Goal: Book appointment/travel/reservation

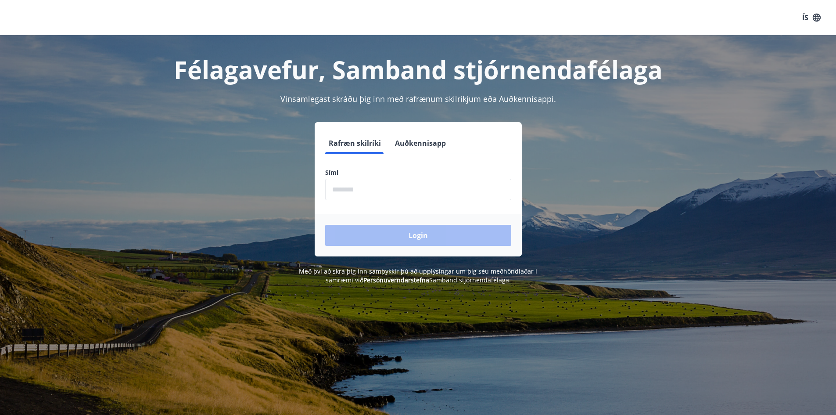
drag, startPoint x: 0, startPoint y: 0, endPoint x: 410, endPoint y: 198, distance: 455.7
click at [411, 198] on input "phone" at bounding box center [418, 190] width 186 height 22
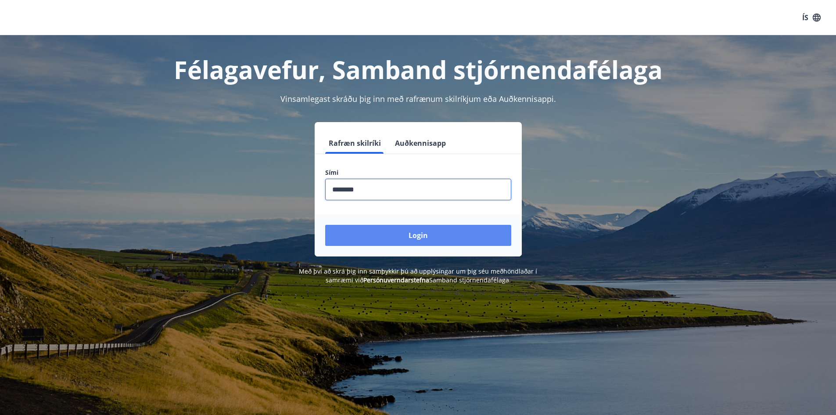
type input "********"
click at [421, 232] on button "Login" at bounding box center [418, 235] width 186 height 21
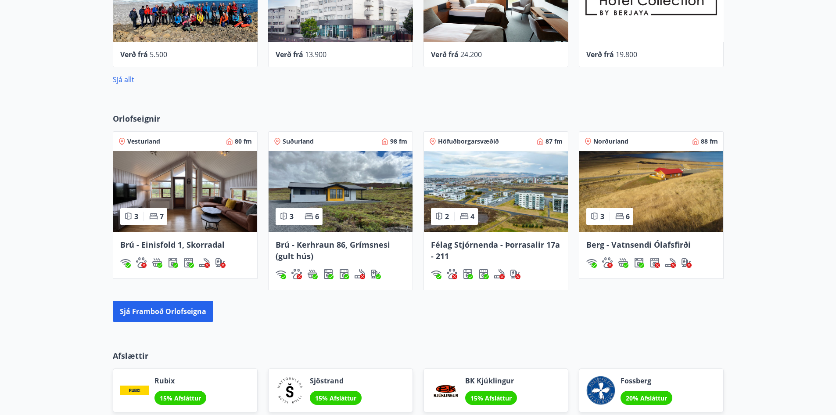
scroll to position [600, 0]
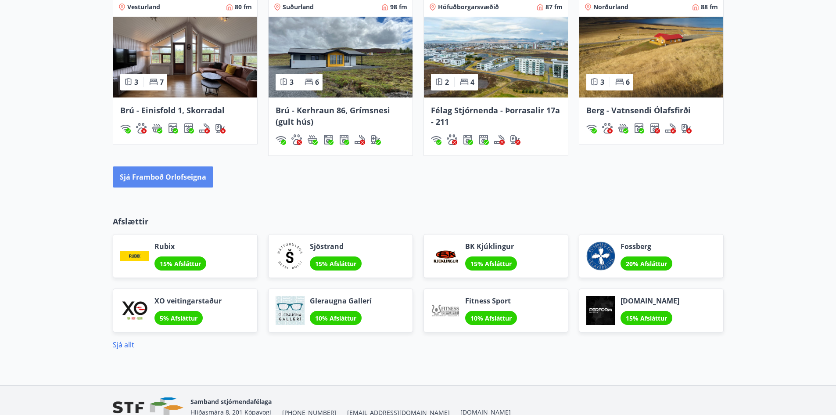
click at [186, 182] on button "Sjá framboð orlofseigna" at bounding box center [163, 176] width 101 height 21
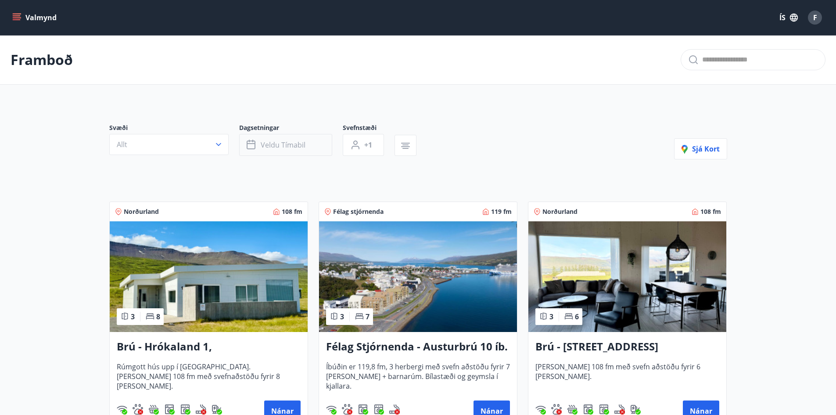
click at [268, 140] on span "Veldu tímabil" at bounding box center [283, 145] width 45 height 10
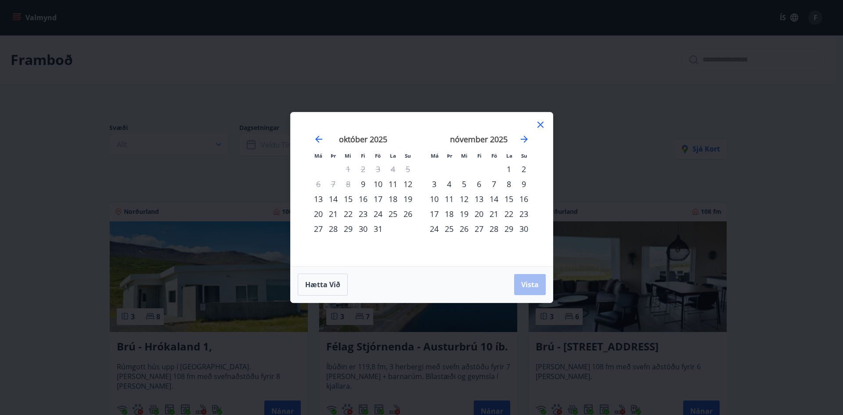
click at [376, 183] on div "10" at bounding box center [377, 183] width 15 height 15
click at [407, 183] on div "12" at bounding box center [407, 183] width 15 height 15
click at [535, 288] on span "Vista" at bounding box center [530, 285] width 18 height 10
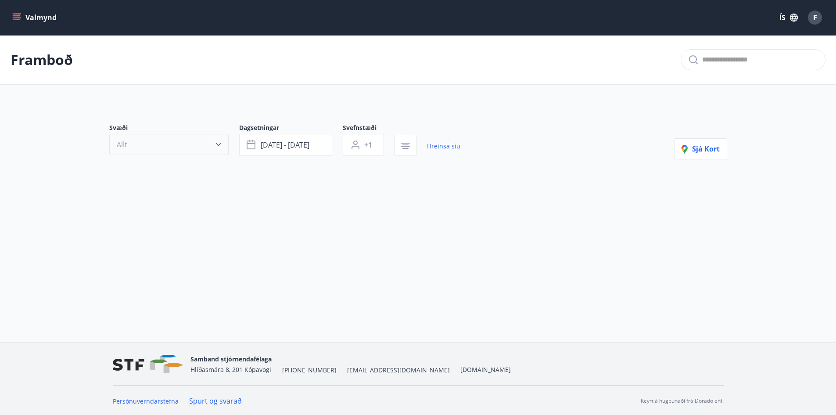
click at [200, 153] on button "Allt" at bounding box center [168, 144] width 119 height 21
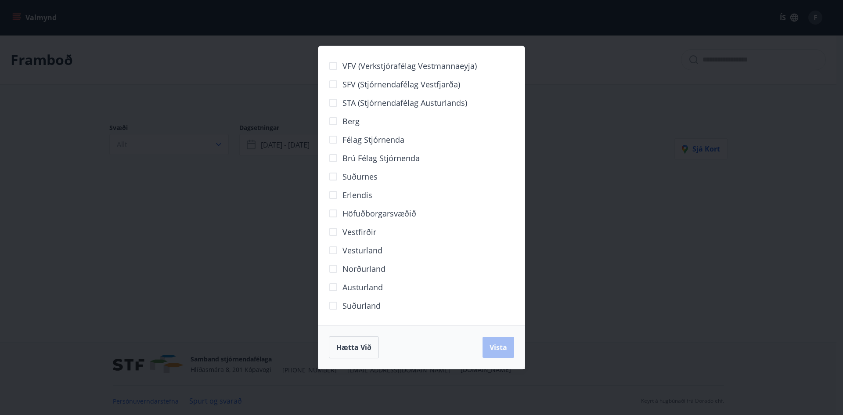
click at [385, 212] on span "Höfuðborgarsvæðið" at bounding box center [379, 213] width 74 height 11
click at [504, 351] on span "Vista" at bounding box center [498, 347] width 18 height 10
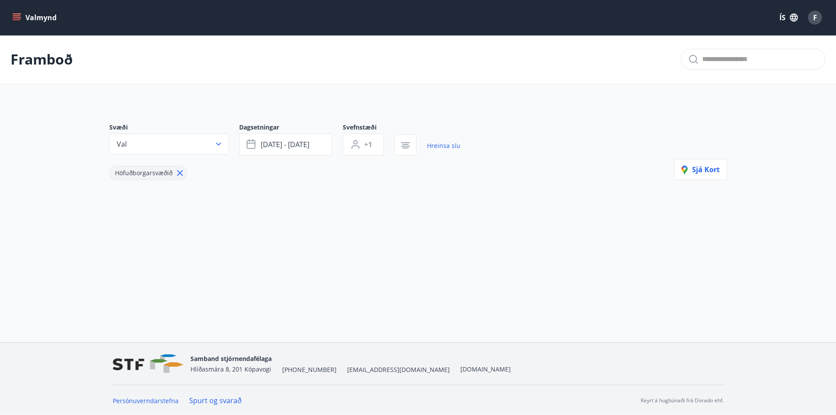
scroll to position [1, 0]
click at [181, 173] on icon at bounding box center [180, 172] width 10 height 10
click at [713, 149] on span "Sjá kort" at bounding box center [701, 148] width 38 height 10
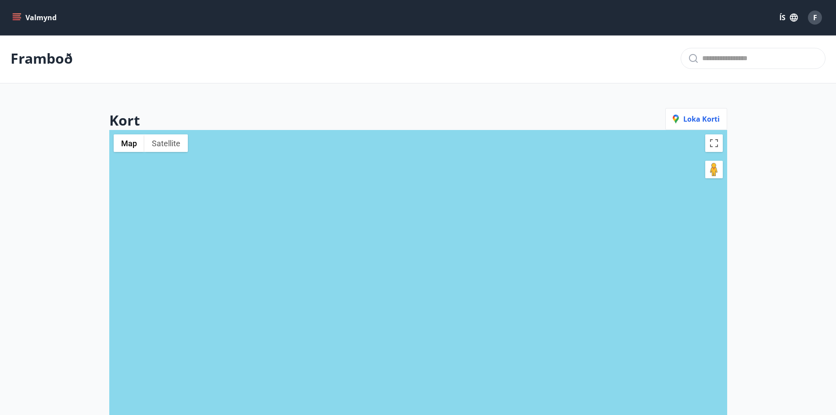
click at [17, 60] on p "Framboð" at bounding box center [42, 58] width 62 height 19
click at [22, 19] on button "Valmynd" at bounding box center [36, 18] width 50 height 16
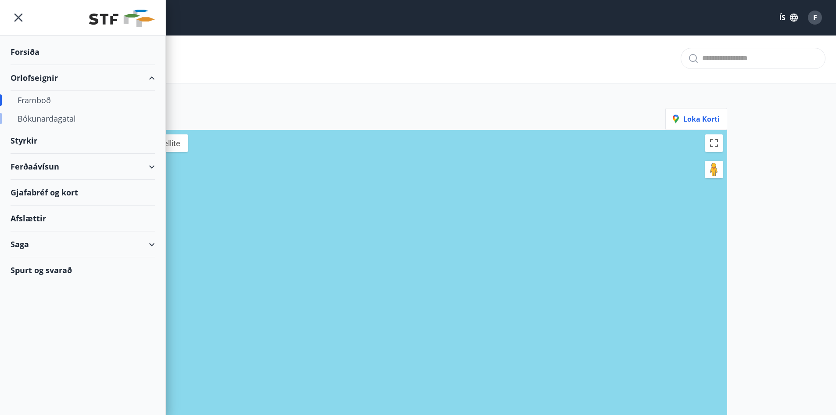
click at [46, 118] on div "Bókunardagatal" at bounding box center [83, 118] width 130 height 18
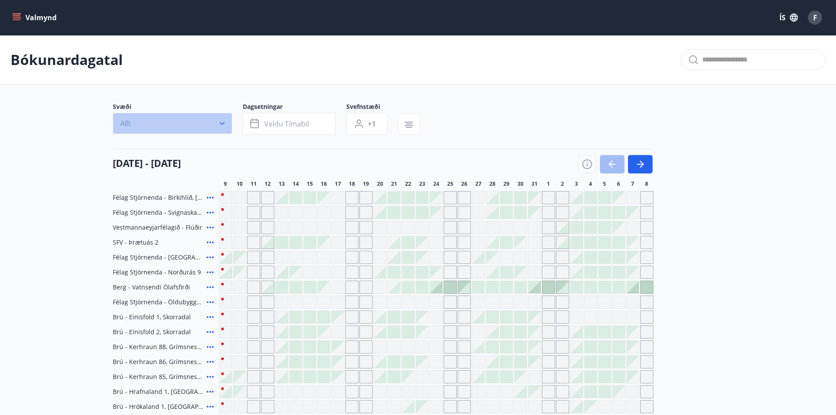
click at [191, 127] on button "Allt" at bounding box center [172, 123] width 119 height 21
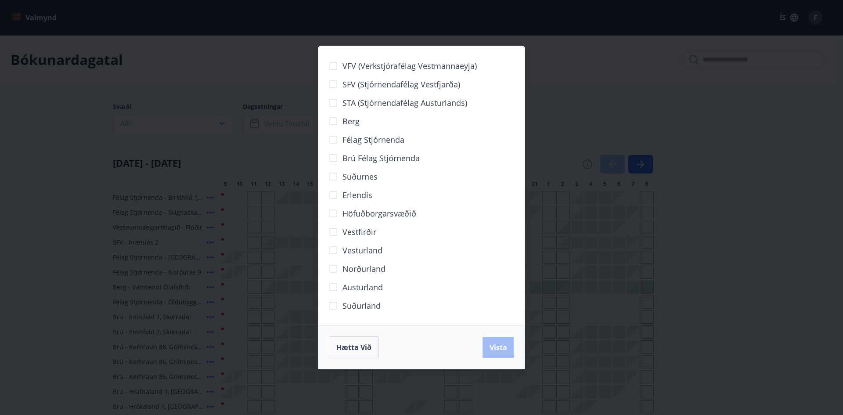
click at [355, 212] on span "Höfuðborgarsvæðið" at bounding box center [379, 213] width 74 height 11
click at [512, 350] on button "Vista" at bounding box center [498, 347] width 32 height 21
click at [508, 350] on button "Vista" at bounding box center [498, 347] width 32 height 21
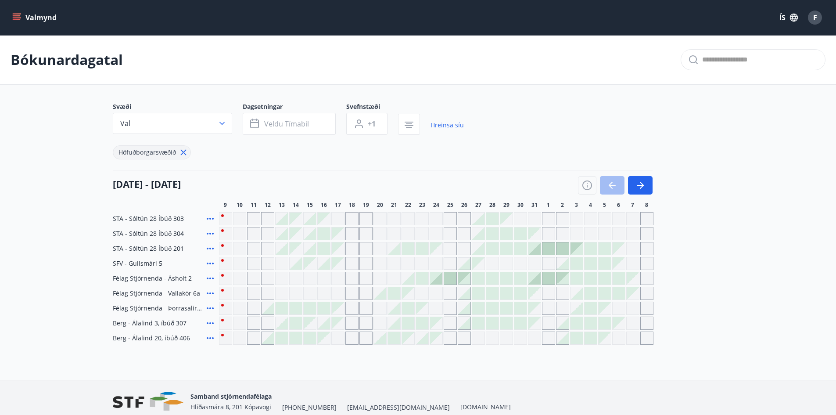
click at [255, 219] on div "Gráir dagar eru ekki bókanlegir" at bounding box center [253, 218] width 13 height 13
click at [314, 237] on div at bounding box center [310, 233] width 12 height 12
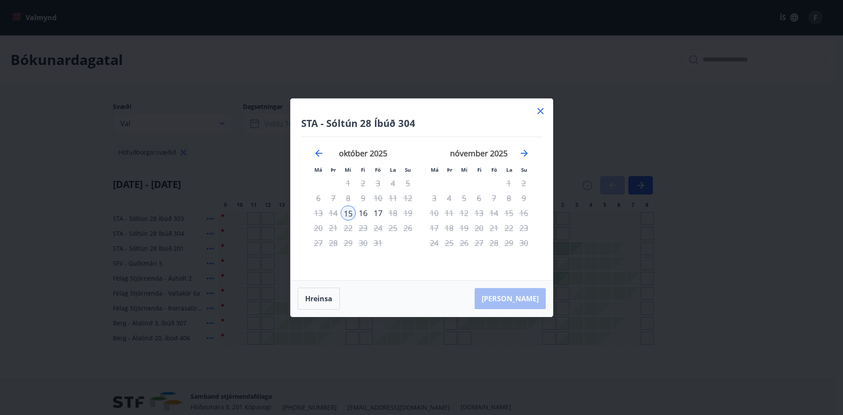
click at [541, 108] on icon at bounding box center [540, 111] width 11 height 11
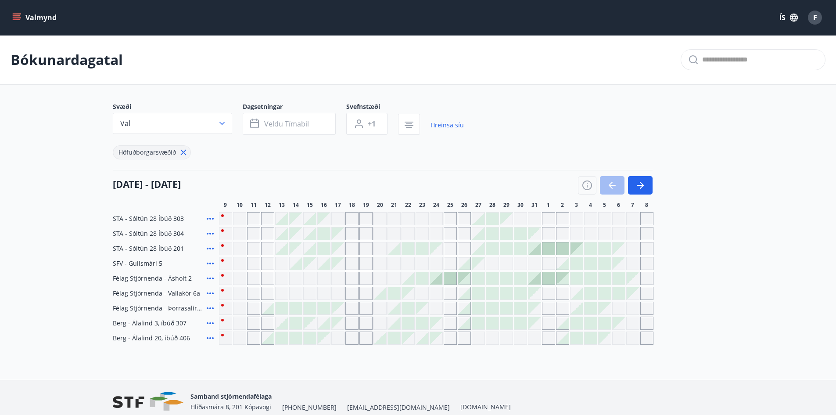
click at [327, 309] on div at bounding box center [324, 308] width 12 height 12
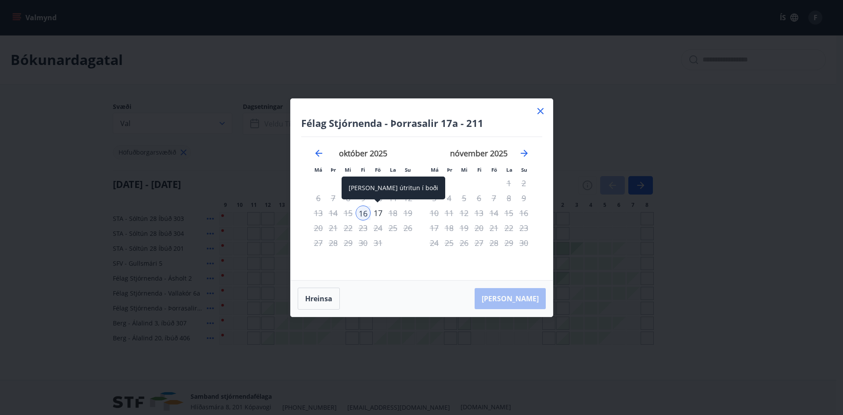
click at [377, 213] on div "17" at bounding box center [377, 212] width 15 height 15
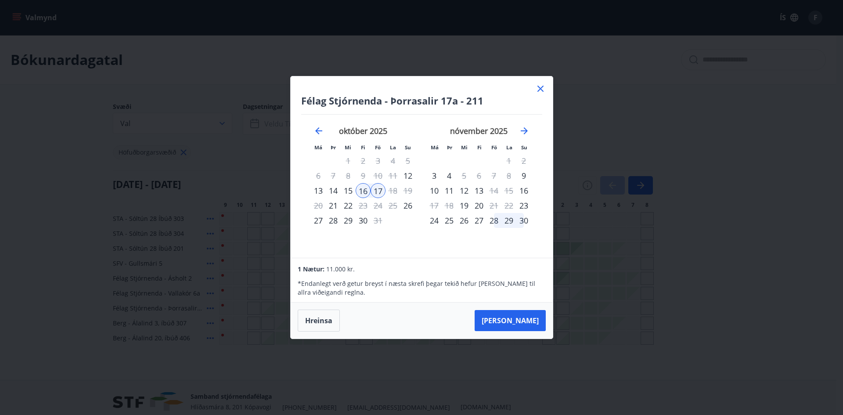
click at [540, 88] on icon at bounding box center [540, 88] width 11 height 11
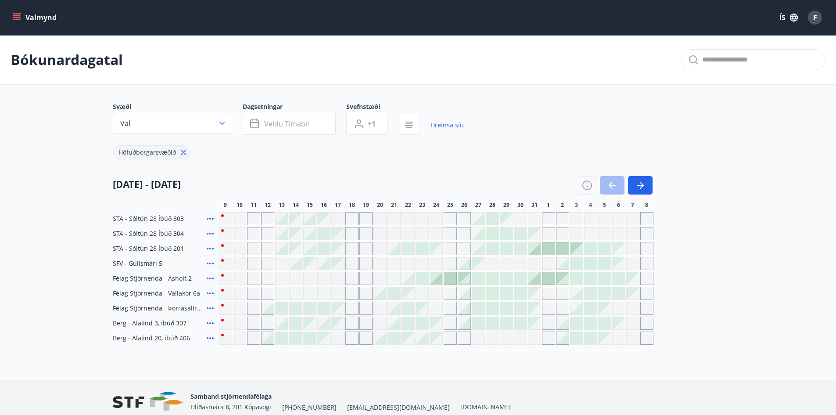
click at [327, 245] on div at bounding box center [324, 248] width 12 height 12
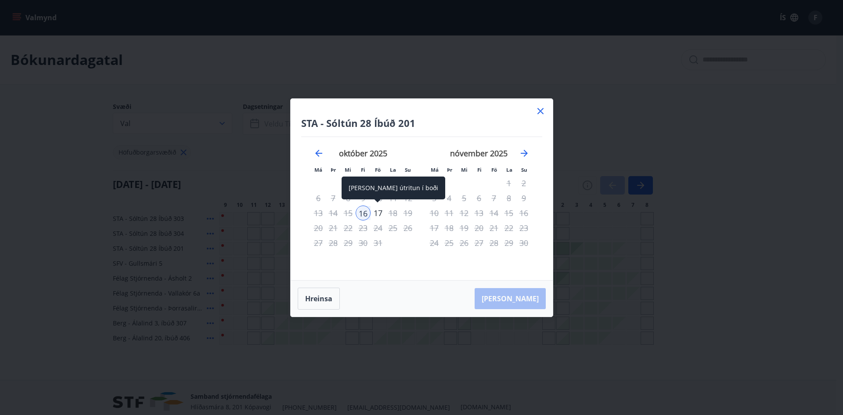
click at [378, 212] on div "17" at bounding box center [377, 212] width 15 height 15
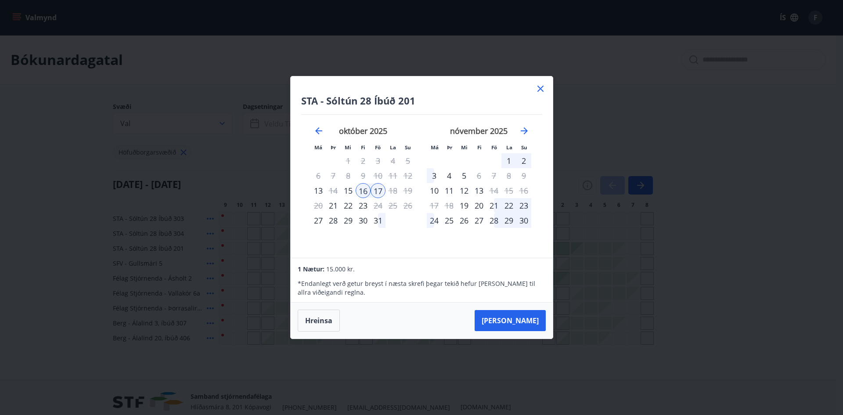
click at [541, 86] on icon at bounding box center [540, 88] width 11 height 11
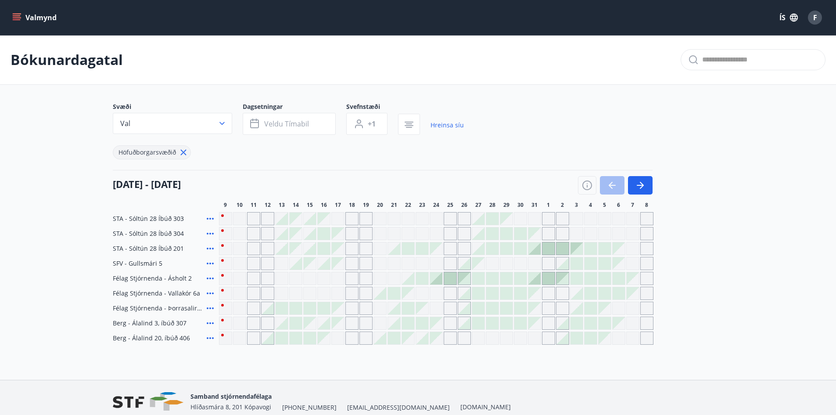
click at [327, 234] on div at bounding box center [324, 233] width 12 height 12
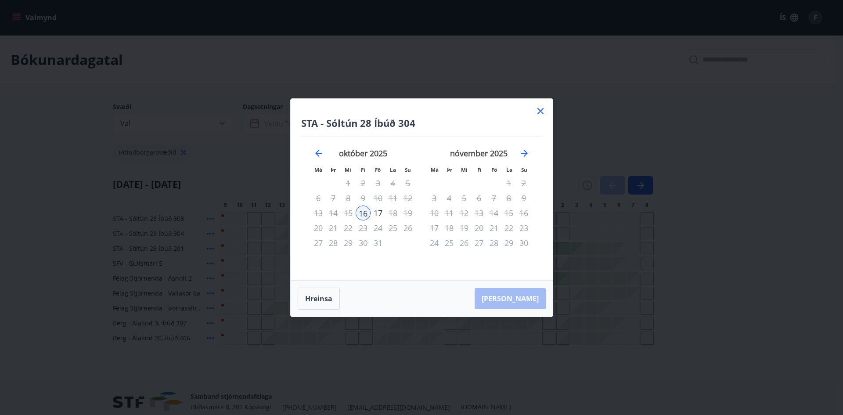
click at [379, 216] on div "17" at bounding box center [377, 212] width 15 height 15
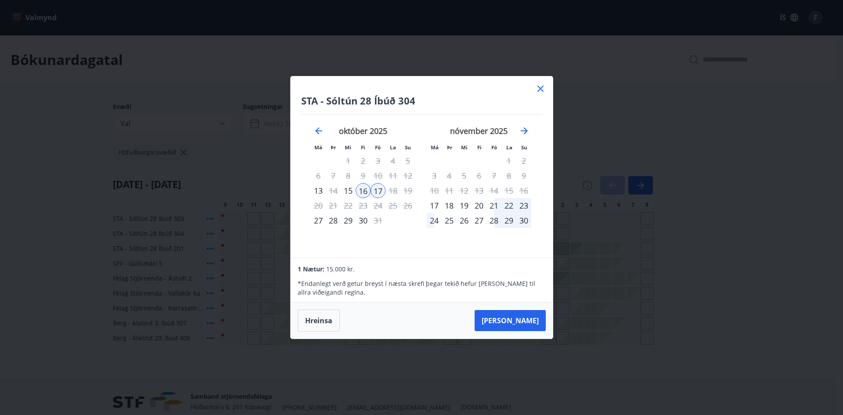
click at [539, 89] on icon at bounding box center [540, 88] width 11 height 11
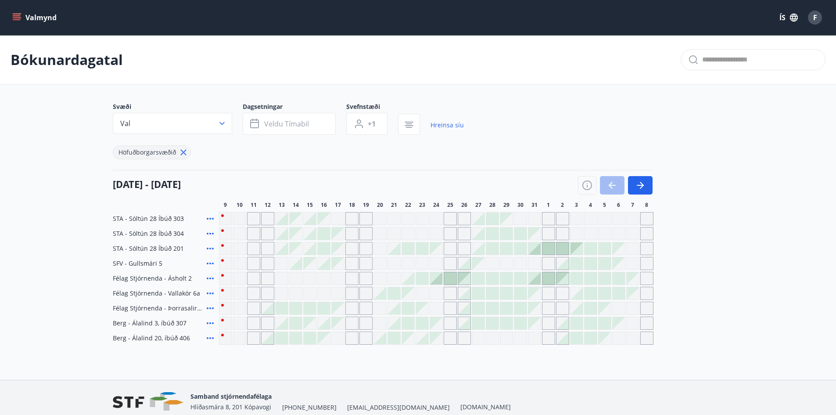
click at [326, 263] on div at bounding box center [324, 263] width 12 height 12
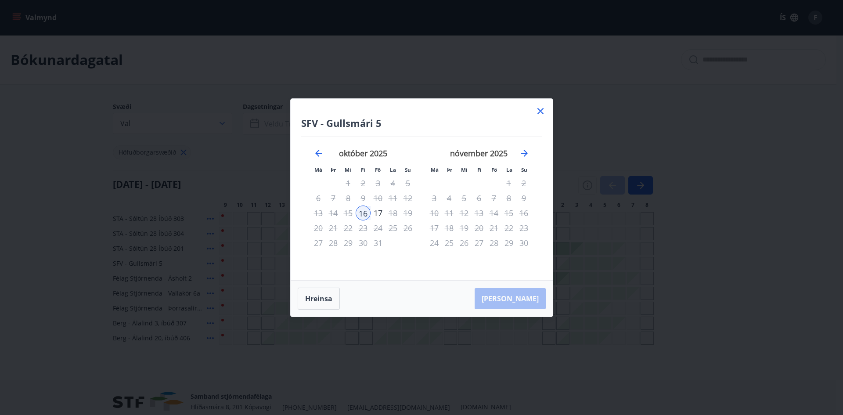
click at [380, 212] on div "17" at bounding box center [377, 212] width 15 height 15
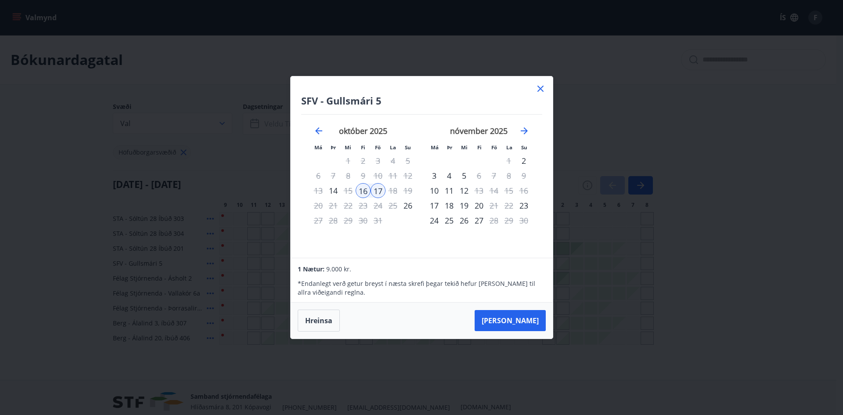
click at [541, 92] on icon at bounding box center [540, 88] width 11 height 11
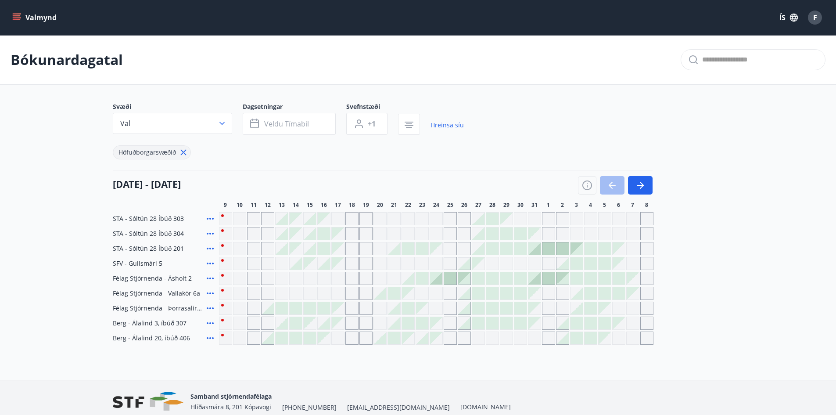
click at [327, 324] on div at bounding box center [324, 323] width 12 height 12
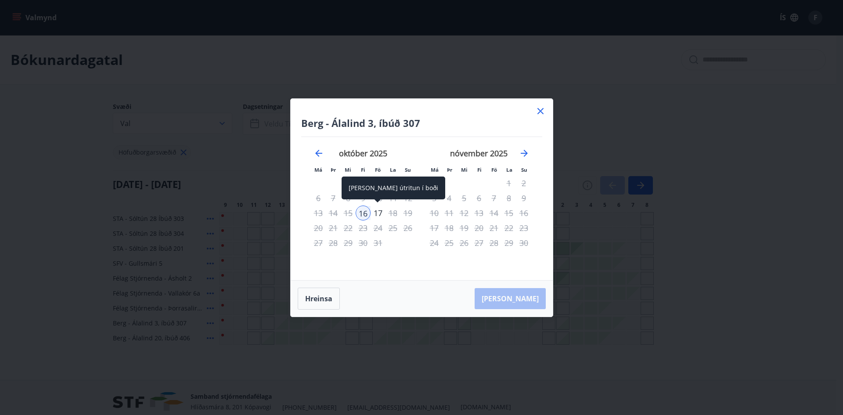
click at [374, 216] on div "17" at bounding box center [377, 212] width 15 height 15
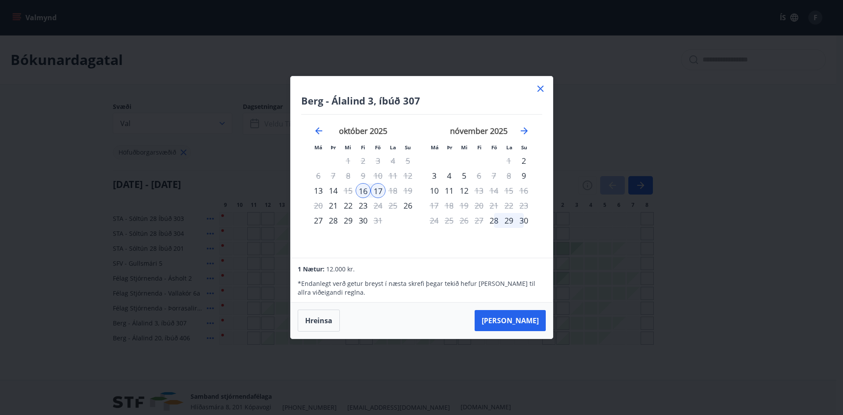
click at [545, 86] on icon at bounding box center [540, 88] width 11 height 11
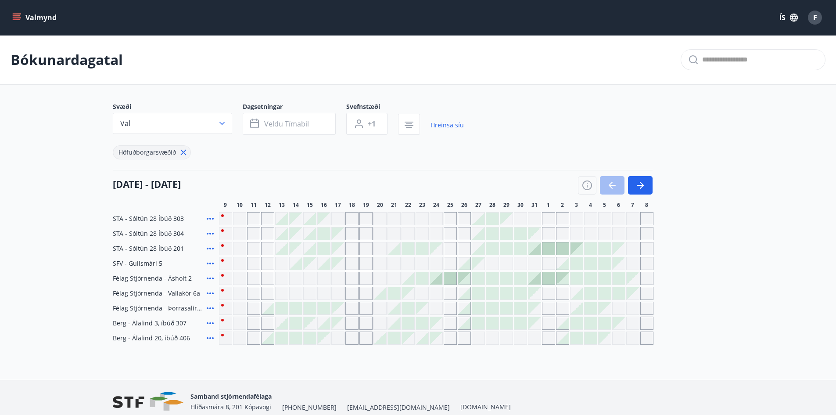
click at [207, 263] on icon at bounding box center [210, 263] width 7 height 2
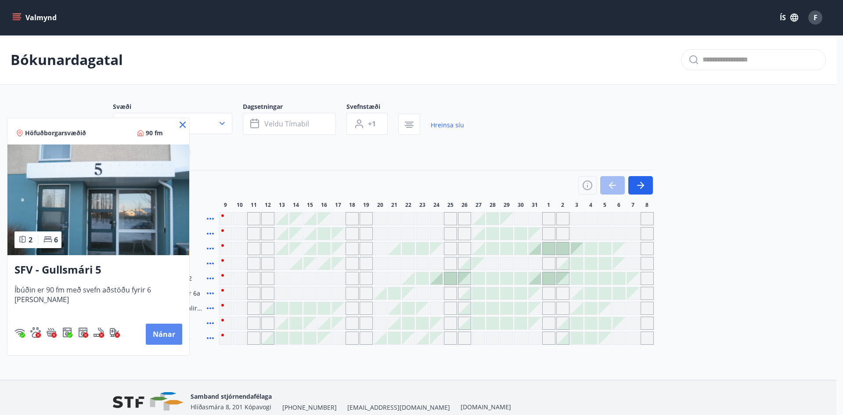
click at [165, 334] on button "Nánar" at bounding box center [164, 334] width 36 height 21
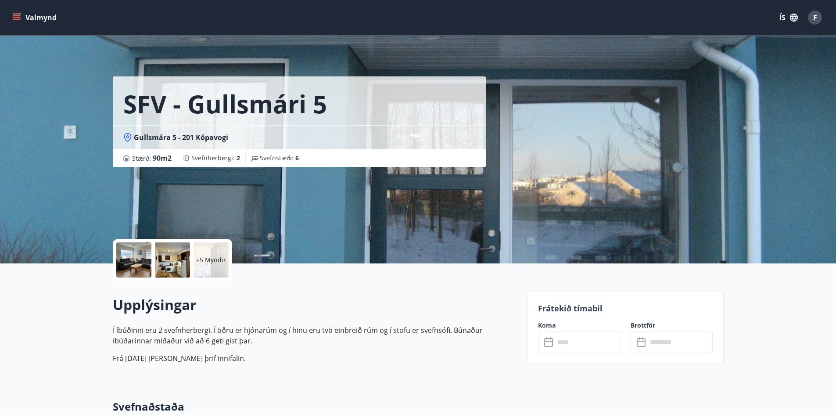
click at [140, 257] on div at bounding box center [133, 259] width 35 height 35
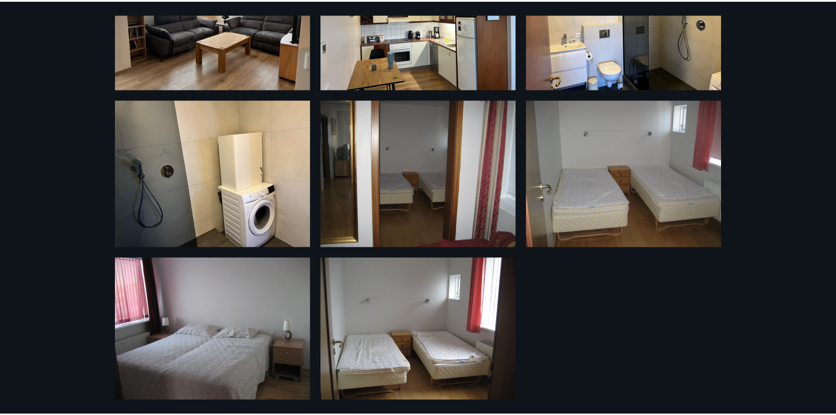
scroll to position [273, 0]
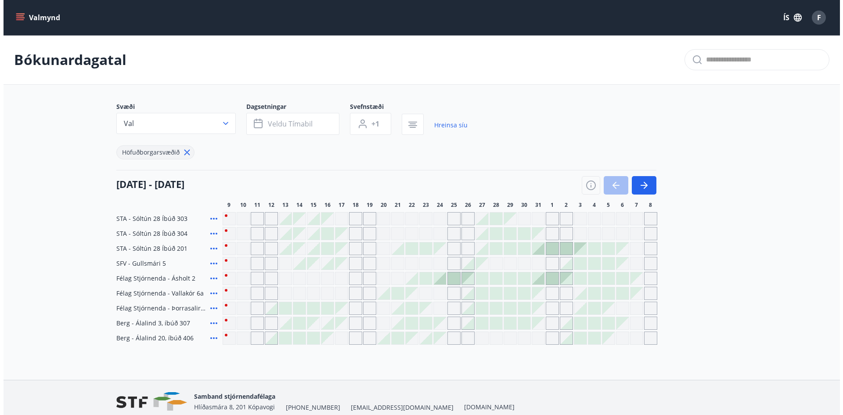
scroll to position [39, 0]
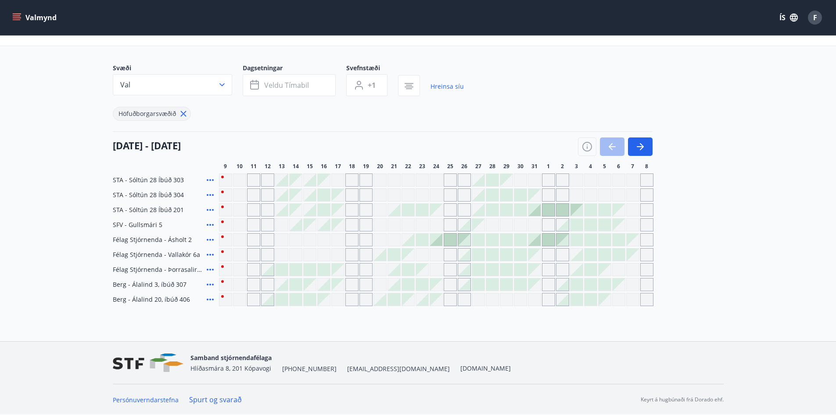
click at [211, 270] on icon at bounding box center [210, 269] width 11 height 11
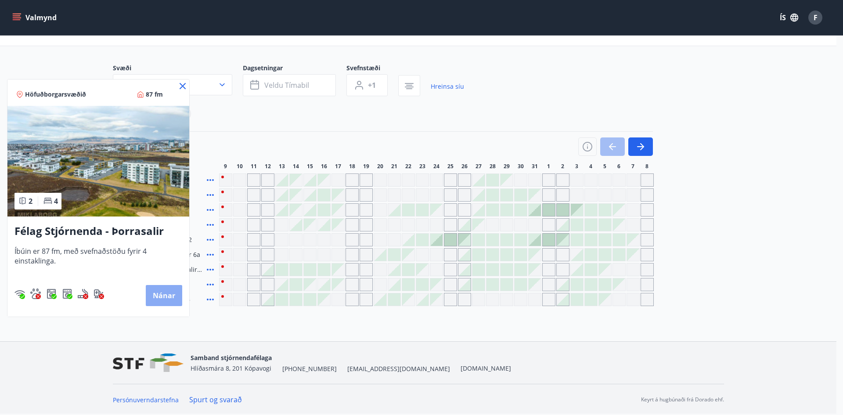
click at [161, 293] on button "Nánar" at bounding box center [164, 295] width 36 height 21
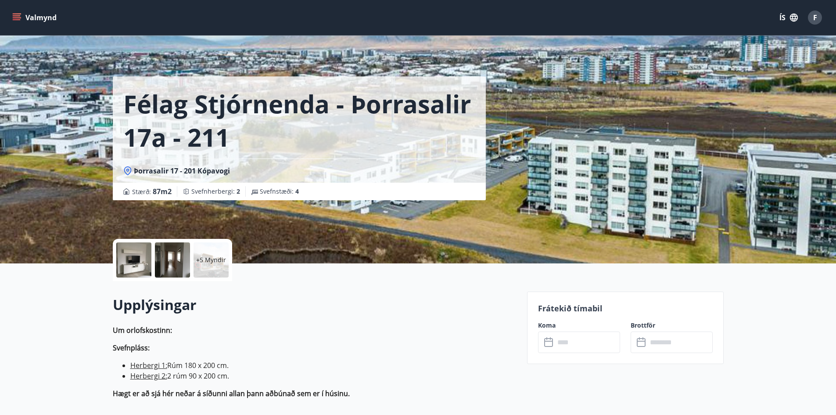
click at [125, 262] on div at bounding box center [133, 259] width 35 height 35
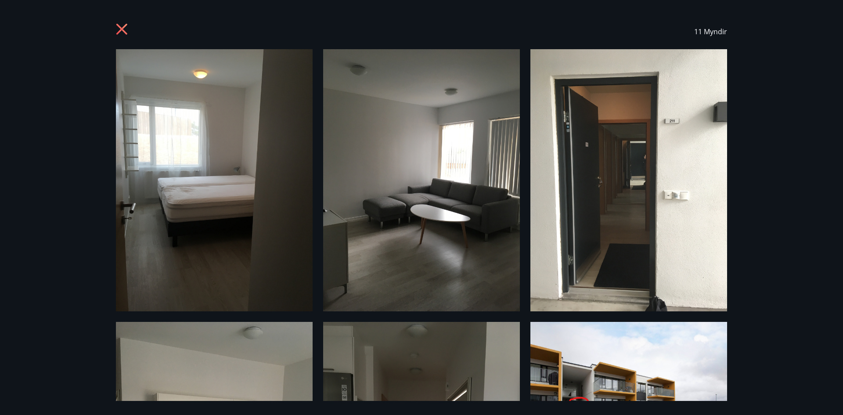
click at [136, 29] on div "11 Myndir" at bounding box center [421, 31] width 611 height 35
click at [128, 29] on icon at bounding box center [123, 30] width 14 height 14
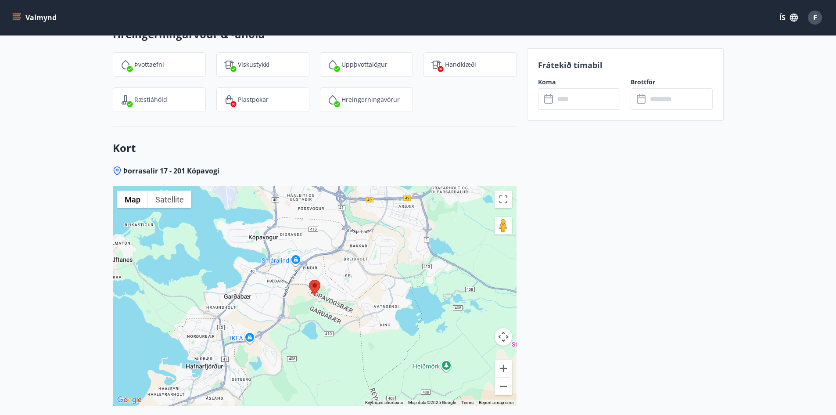
scroll to position [1010, 0]
